Goal: Task Accomplishment & Management: Manage account settings

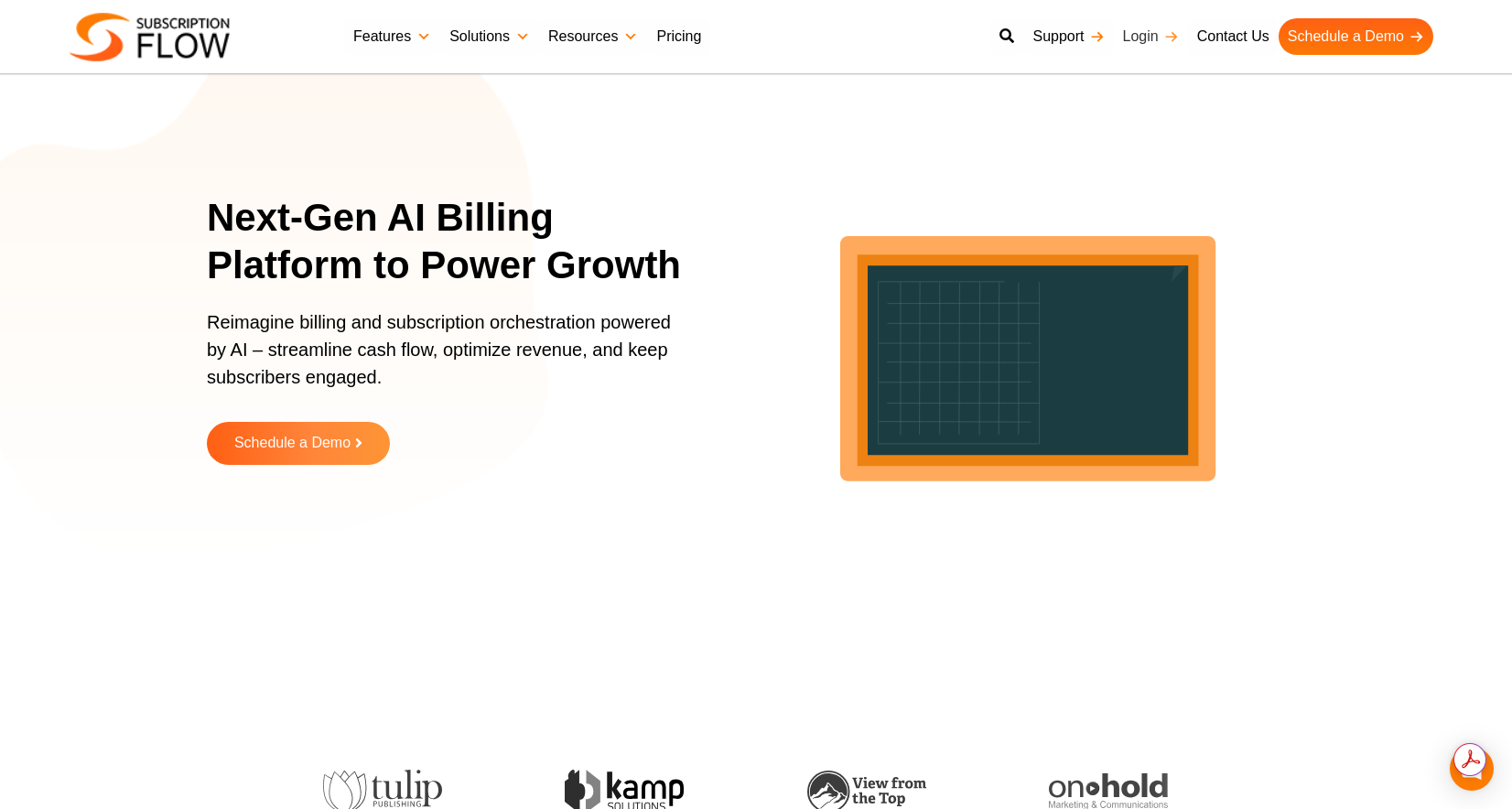
click at [1152, 32] on link "Login" at bounding box center [1151, 36] width 74 height 36
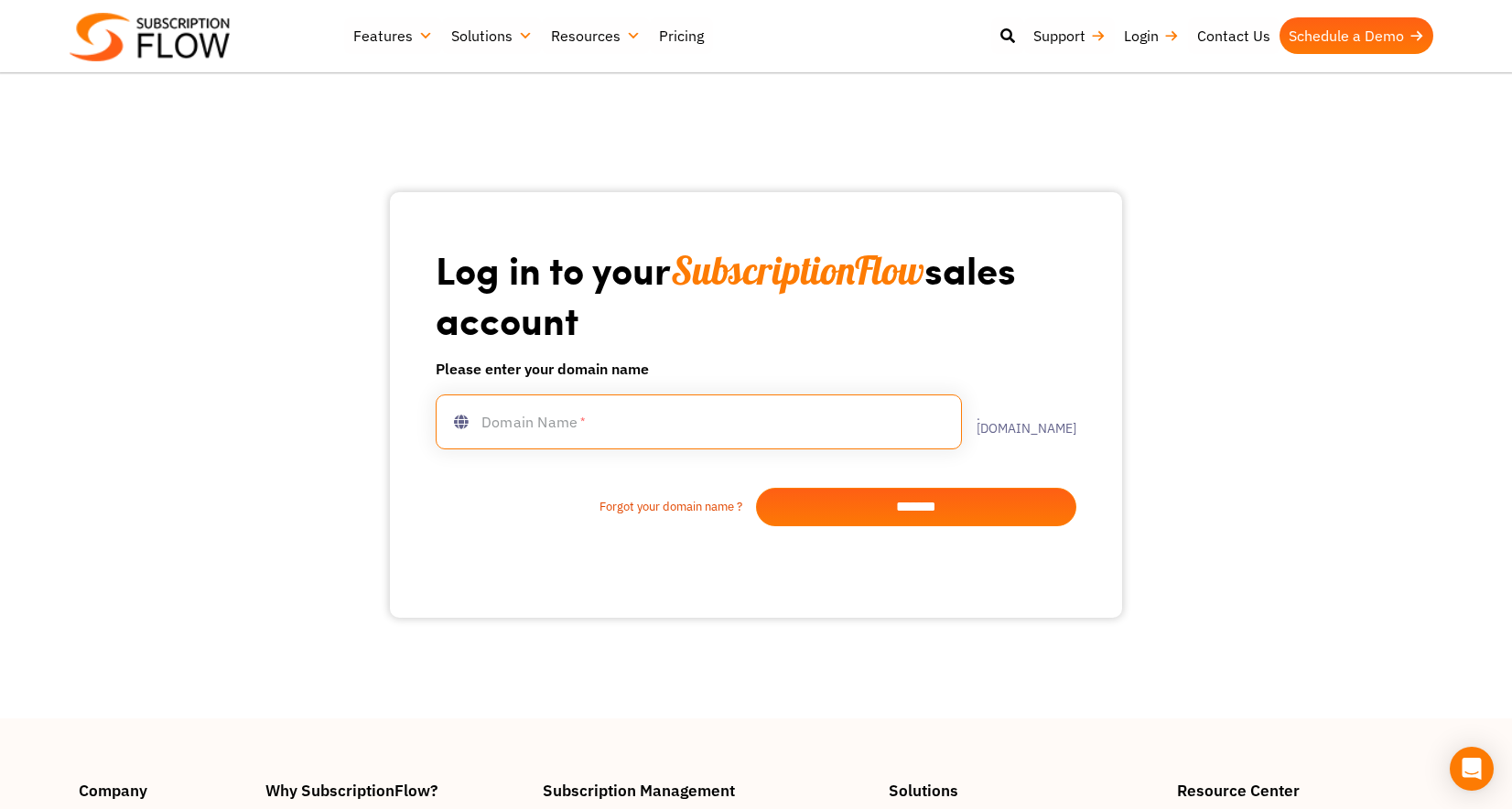
click at [582, 424] on input "text" at bounding box center [699, 422] width 526 height 55
type input "**********"
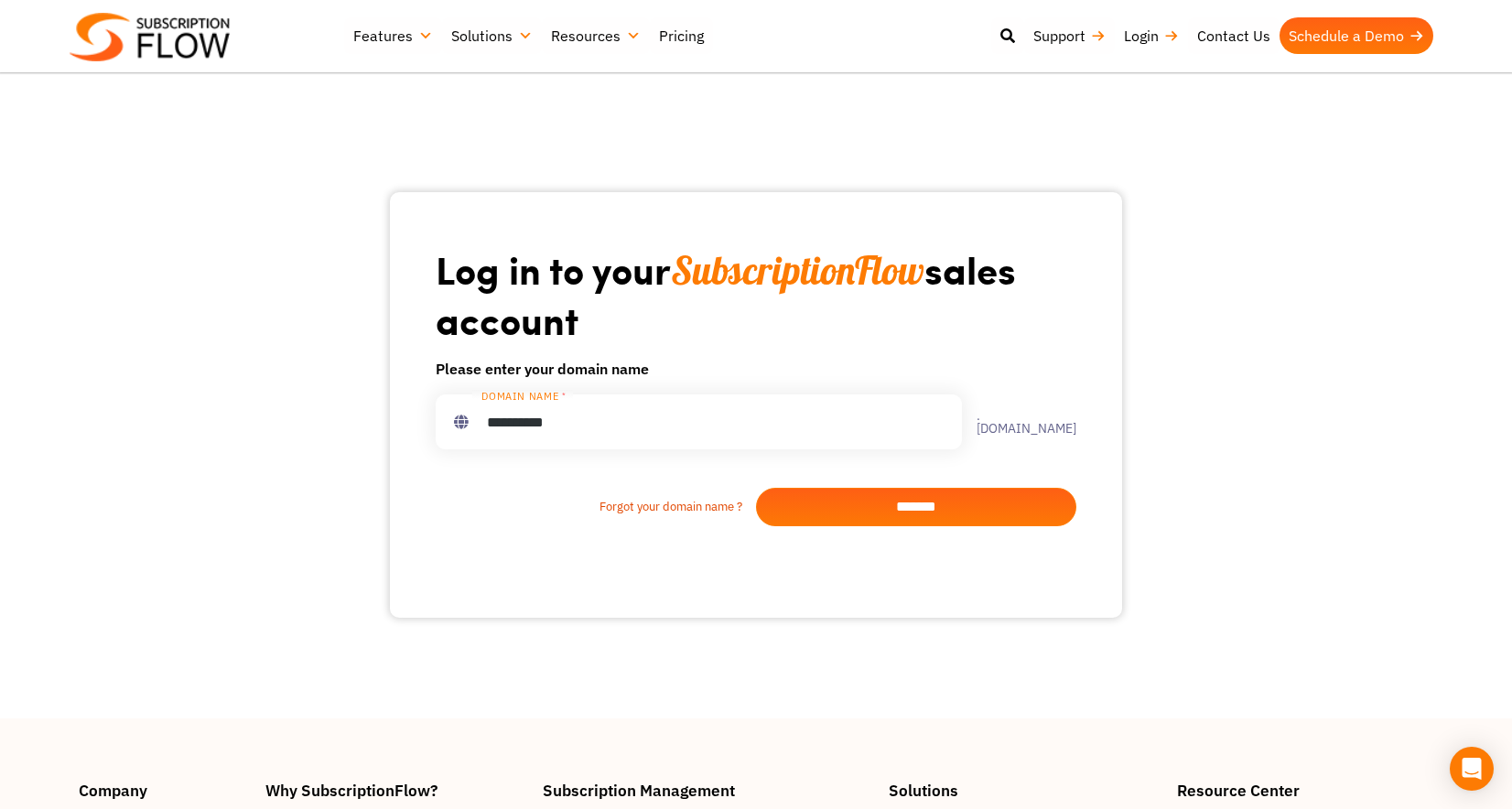
click at [945, 513] on input "*******" at bounding box center [916, 507] width 320 height 38
